Goal: Information Seeking & Learning: Check status

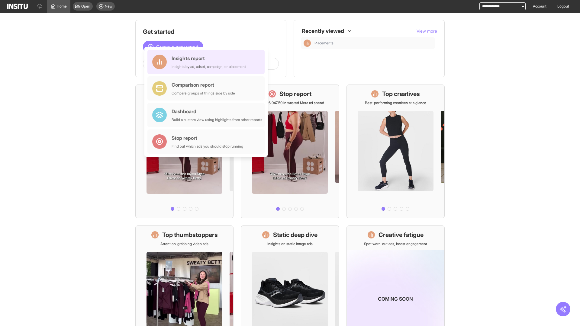
click at [207, 62] on div "Insights report Insights by ad, adset, campaign, or placement" at bounding box center [209, 62] width 74 height 14
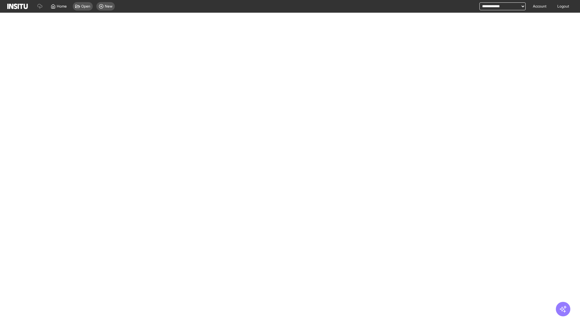
select select "**"
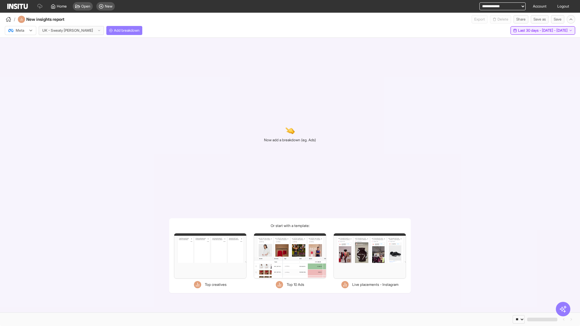
click at [532, 31] on span "Last 30 days - [DATE] - [DATE]" at bounding box center [543, 30] width 50 height 5
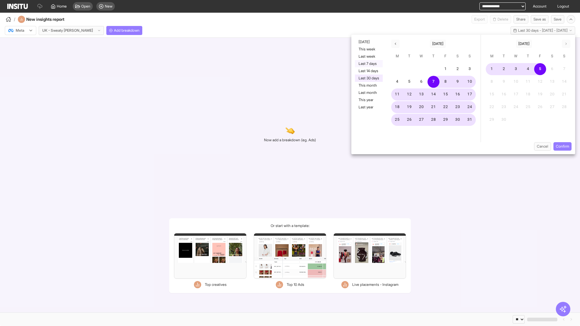
click at [368, 64] on button "Last 7 days" at bounding box center [369, 63] width 28 height 7
